Goal: Entertainment & Leisure: Consume media (video, audio)

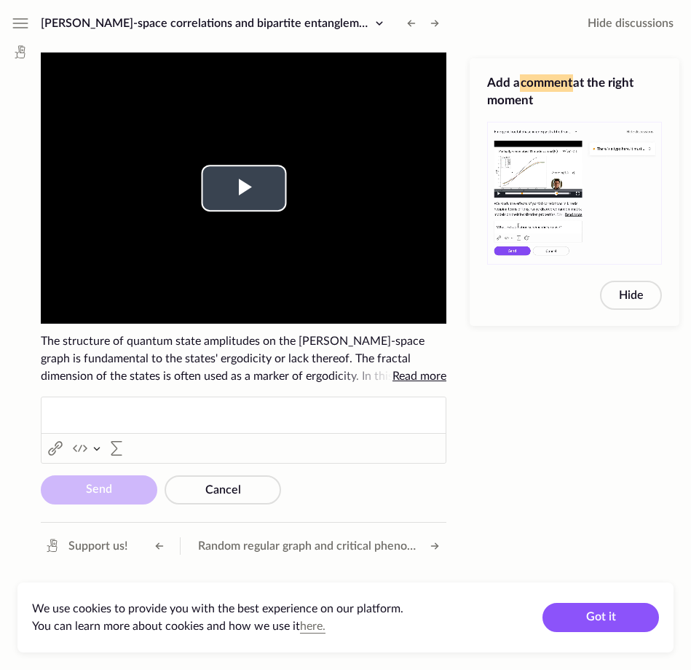
click at [305, 165] on video "To view this video please enable JavaScript, and consider upgrading to a web br…" at bounding box center [244, 187] width 406 height 271
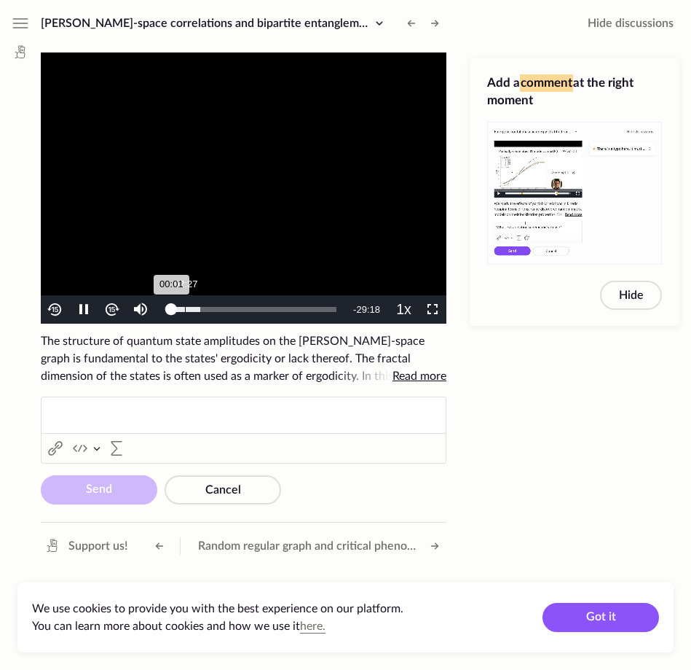
click at [185, 310] on div "02:27" at bounding box center [185, 309] width 1 height 5
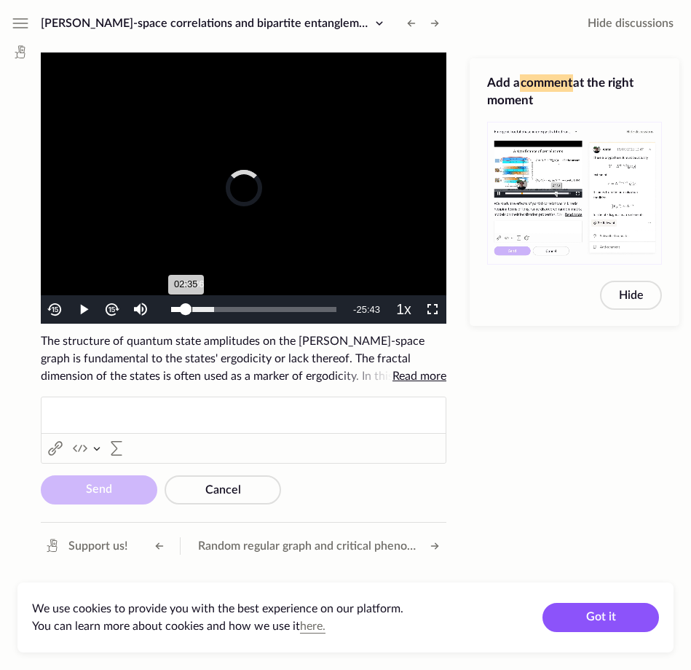
click at [186, 308] on div "02:35" at bounding box center [178, 309] width 15 height 5
click at [205, 305] on div "Loaded : 32.83% 06:04 03:49" at bounding box center [254, 309] width 180 height 28
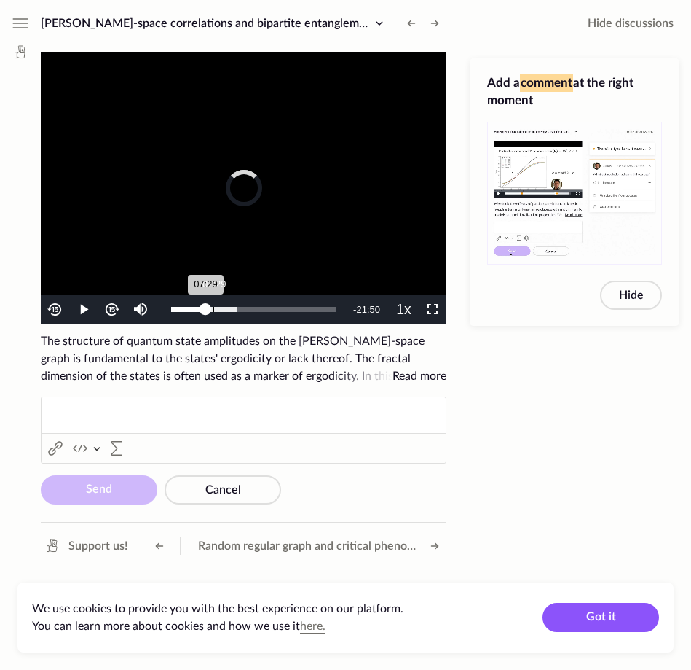
click at [213, 305] on div "Loaded : 39.67% 07:29 07:29" at bounding box center [254, 309] width 180 height 28
click at [221, 304] on div "Loaded : 39.67% 08:54 07:30" at bounding box center [254, 309] width 180 height 28
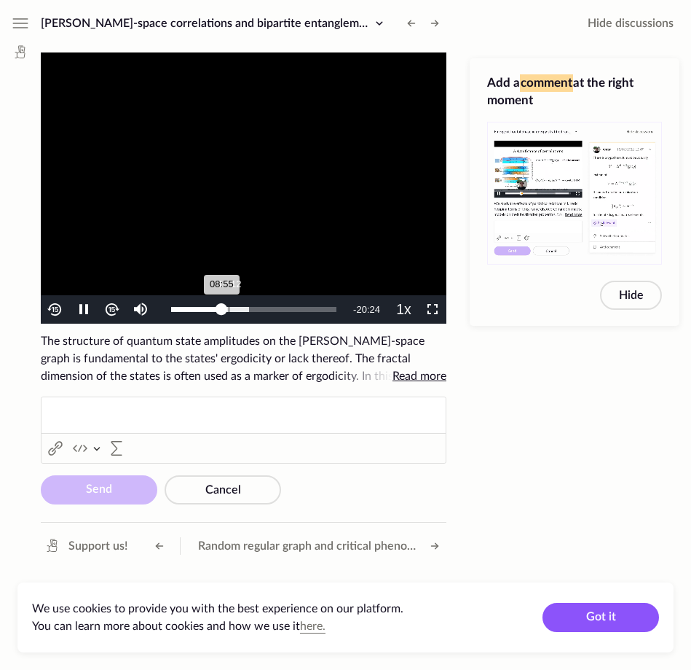
click at [229, 303] on div "Loaded : 46.95% 10:12 08:55" at bounding box center [254, 309] width 180 height 28
click at [237, 303] on div "Loaded : 53.79% 11:52 10:13" at bounding box center [254, 309] width 180 height 28
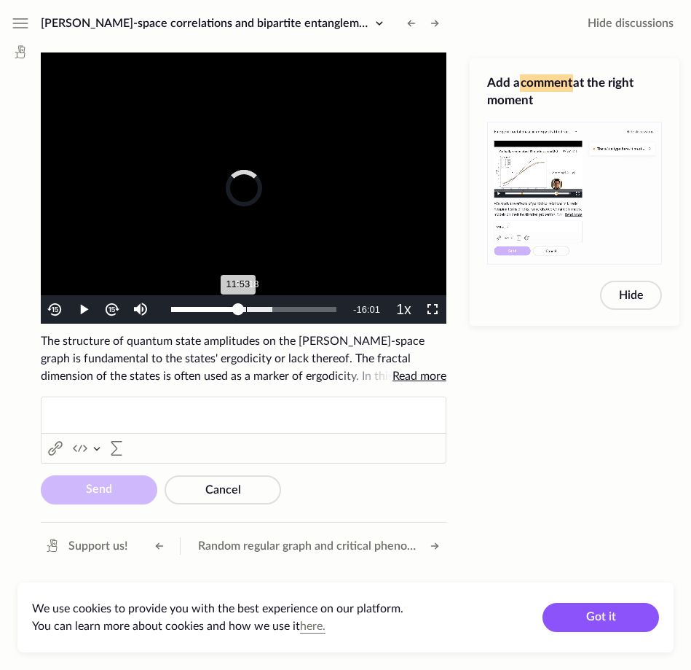
click at [246, 302] on div "Loaded : 61.28% 13:18 11:53" at bounding box center [254, 309] width 180 height 28
click at [260, 305] on div "Loaded : 61.28% 15:45 13:18" at bounding box center [254, 309] width 180 height 28
click at [261, 307] on div "15:53" at bounding box center [216, 309] width 90 height 5
click at [280, 307] on div "19:14" at bounding box center [280, 309] width 1 height 5
click at [304, 308] on div "Loaded : 93.71% 23:30 23:30" at bounding box center [256, 309] width 170 height 5
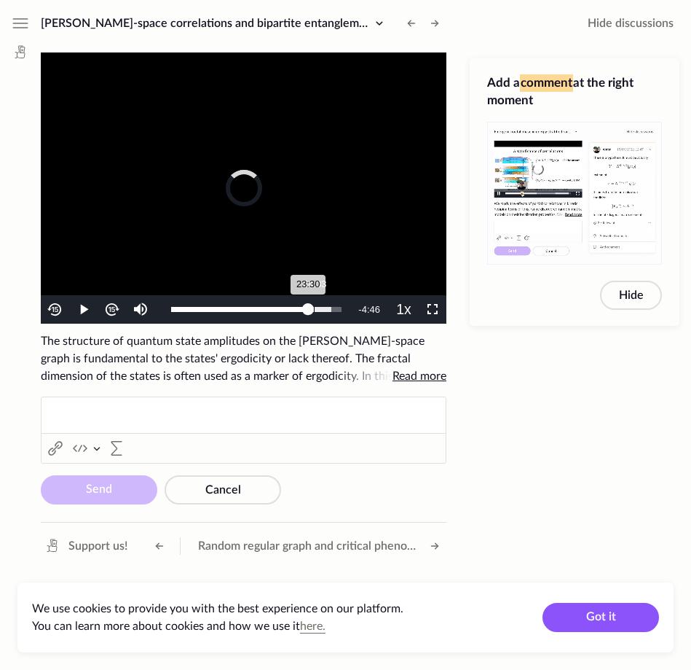
click at [308, 307] on div "23:30" at bounding box center [239, 309] width 137 height 5
click at [286, 169] on video "To view this video please enable JavaScript, and consider upgrading to a web br…" at bounding box center [244, 187] width 406 height 271
